Goal: Transaction & Acquisition: Purchase product/service

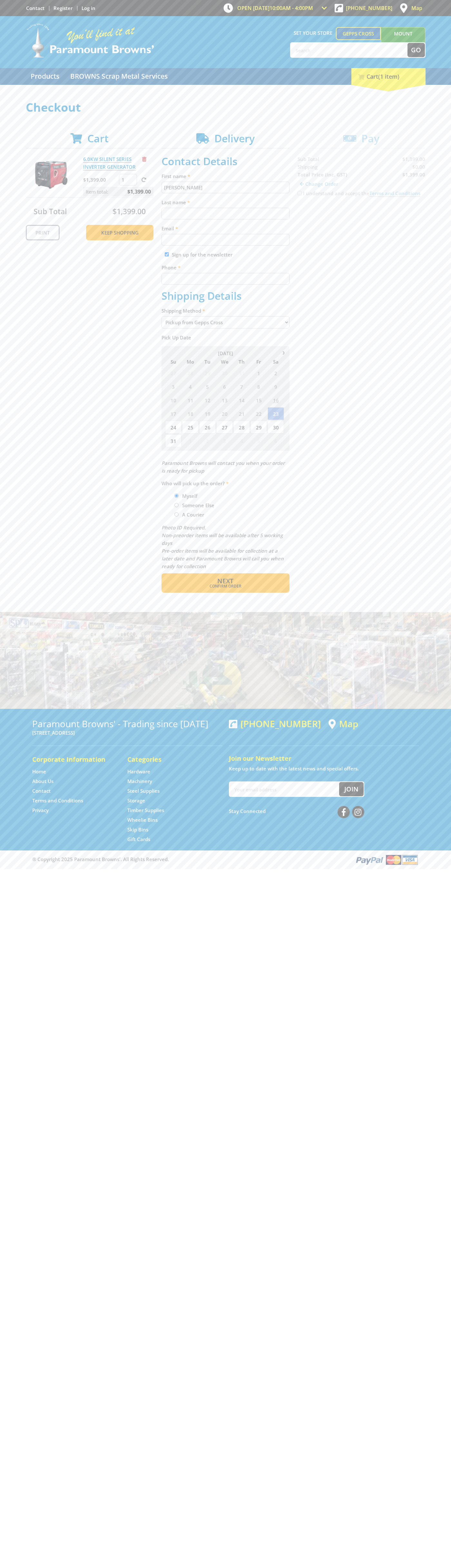
type input "[PERSON_NAME]"
type input "[EMAIL_ADDRESS][DOMAIN_NAME]"
type input "0293744000"
click at [226, 581] on span "Next" at bounding box center [225, 581] width 16 height 8
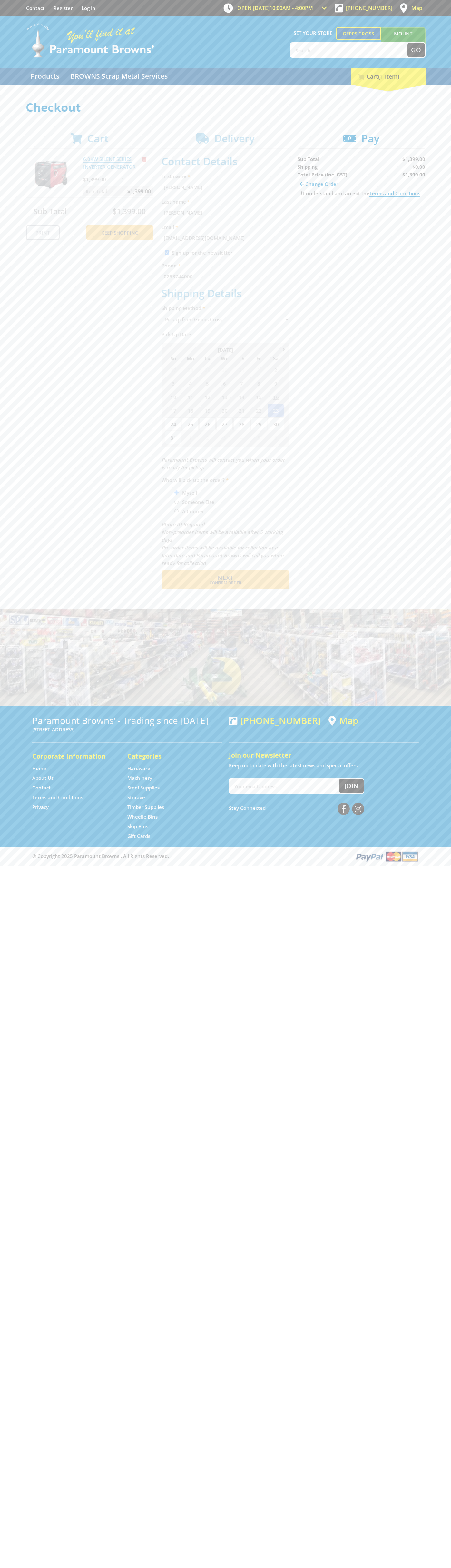
click at [300, 194] on input "I understand and accept the Terms and Conditions" at bounding box center [300, 193] width 4 height 4
checkbox input "true"
click at [318, 213] on span "Credit Card" at bounding box center [312, 214] width 28 height 8
click at [362, 213] on img at bounding box center [357, 213] width 14 height 8
type input "[CREDIT_CARD_NUMBER]"
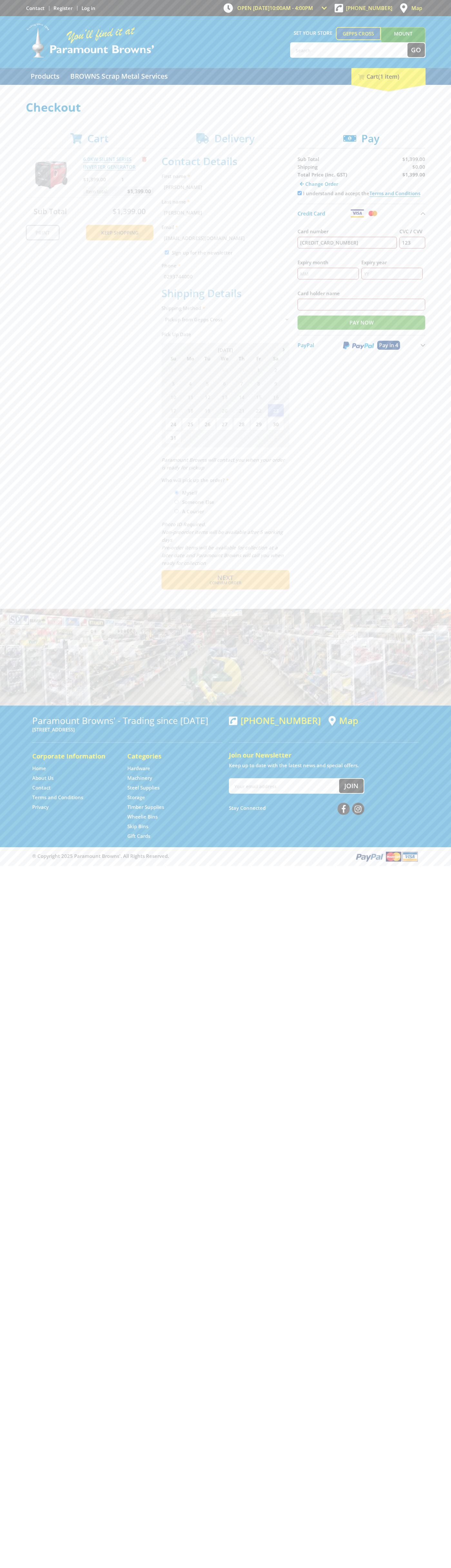
type input "123"
type input "[PERSON_NAME]"
